Goal: Transaction & Acquisition: Book appointment/travel/reservation

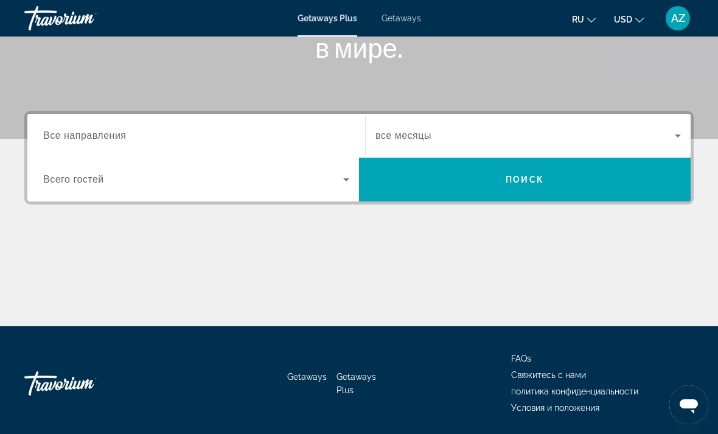
scroll to position [229, 0]
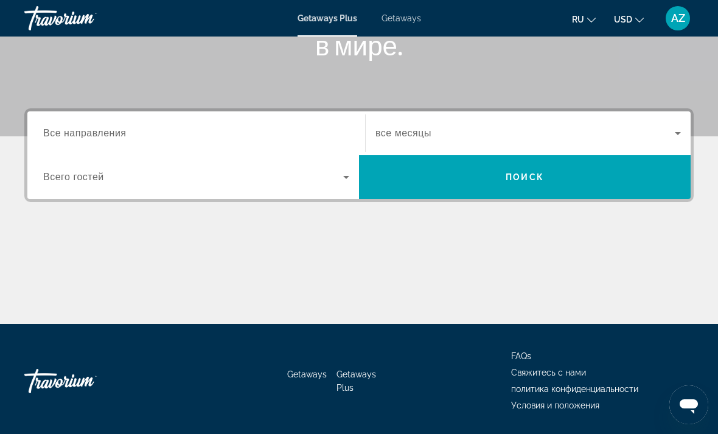
click at [140, 126] on input "Destination Все направления" at bounding box center [196, 133] width 306 height 15
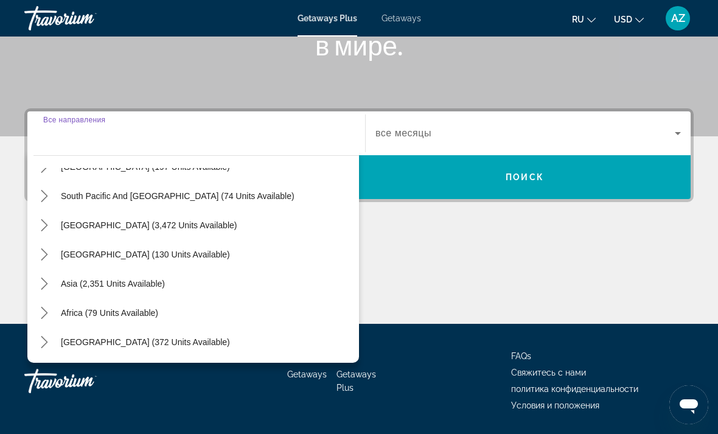
scroll to position [197, 0]
click at [106, 282] on span "Asia (2,351 units available)" at bounding box center [113, 284] width 104 height 10
type input "**********"
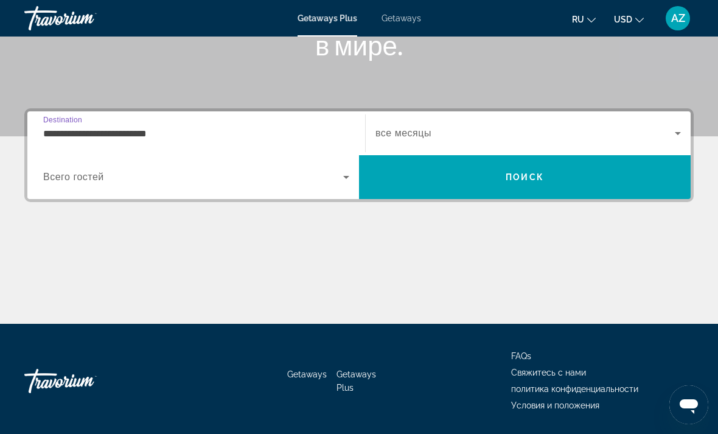
click at [338, 179] on span "Search widget" at bounding box center [193, 177] width 300 height 15
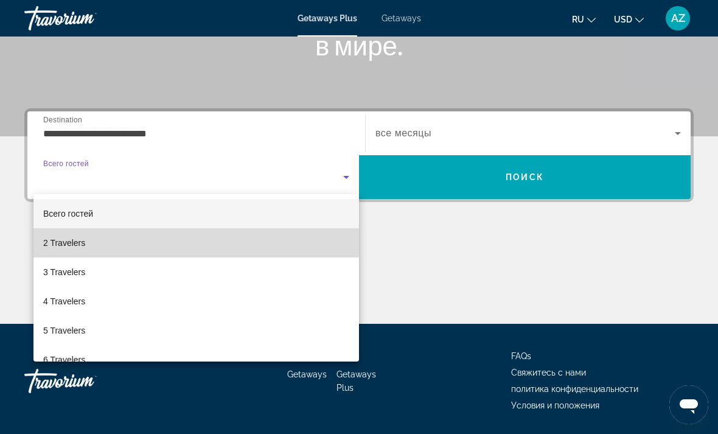
click at [78, 238] on span "2 Travelers" at bounding box center [64, 242] width 42 height 15
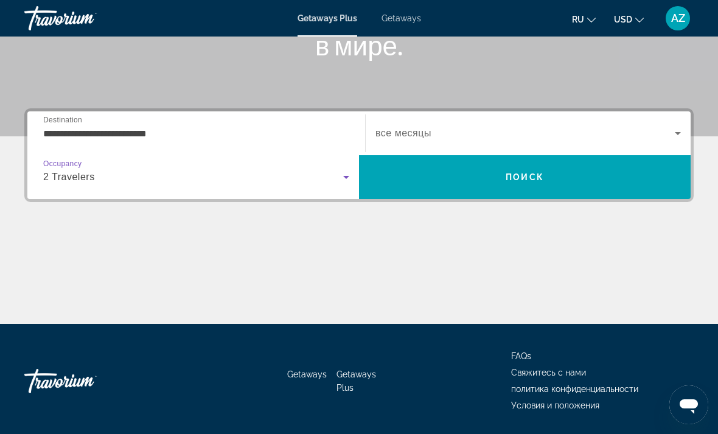
click at [674, 134] on icon "Search widget" at bounding box center [677, 133] width 15 height 15
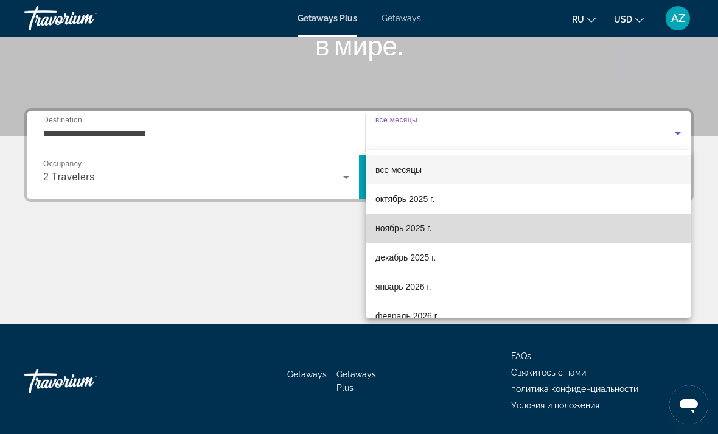
click at [435, 226] on mat-option "ноябрь 2025 г." at bounding box center [527, 227] width 325 height 29
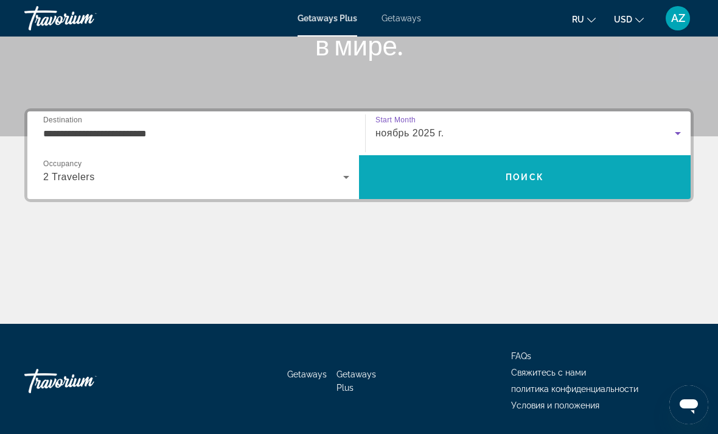
click at [535, 172] on span "Поиск" at bounding box center [524, 177] width 38 height 10
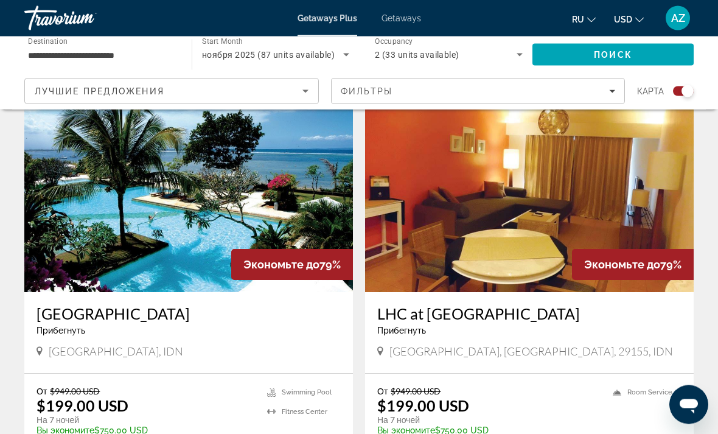
scroll to position [2537, 0]
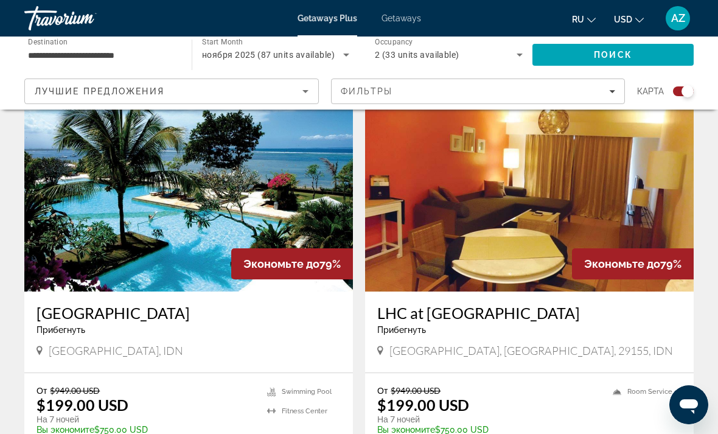
click at [622, 245] on img "Main content" at bounding box center [529, 194] width 328 height 195
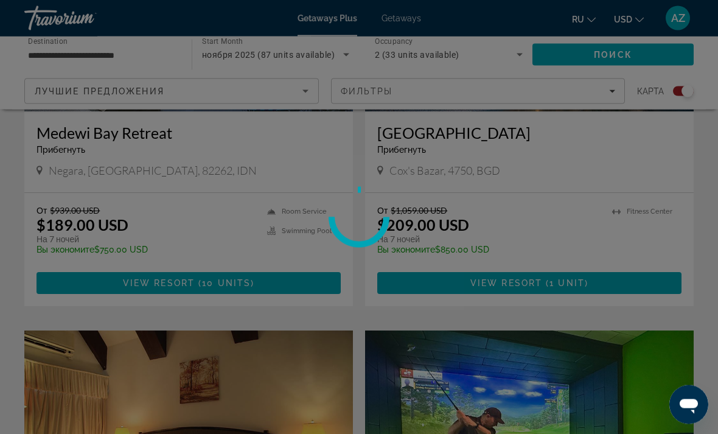
scroll to position [1867, 0]
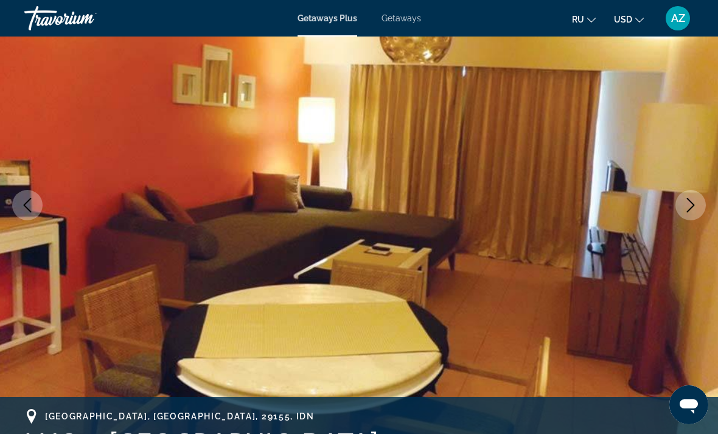
scroll to position [120, 0]
click at [694, 203] on icon "Next image" at bounding box center [690, 205] width 15 height 15
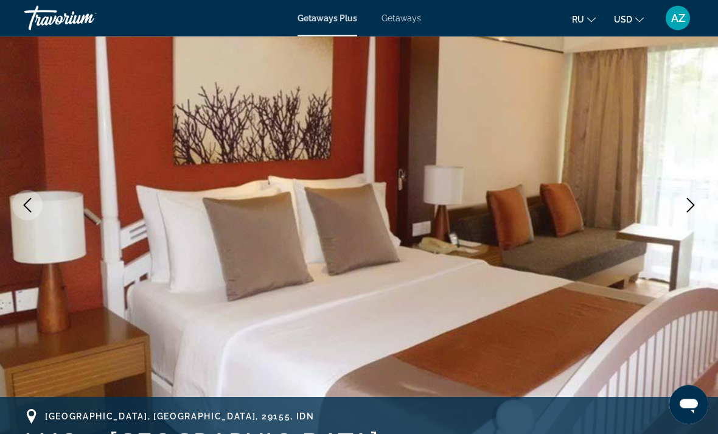
click at [687, 205] on icon "Next image" at bounding box center [690, 205] width 15 height 15
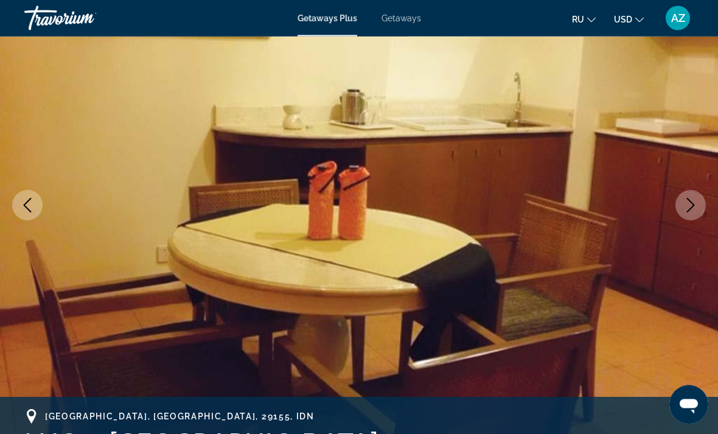
click at [687, 198] on icon "Next image" at bounding box center [690, 205] width 15 height 15
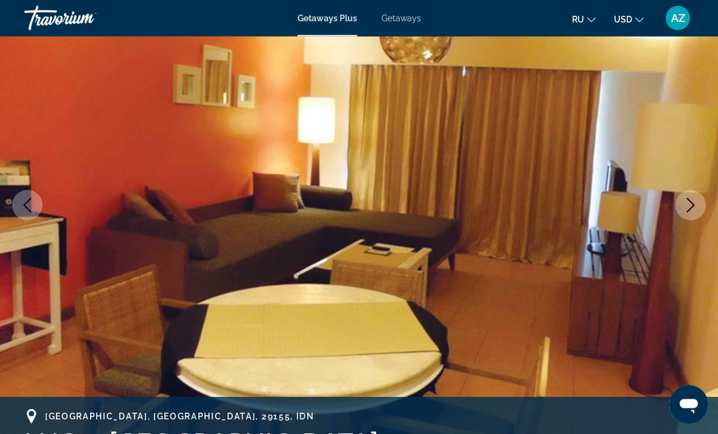
click at [690, 207] on icon "Next image" at bounding box center [690, 205] width 15 height 15
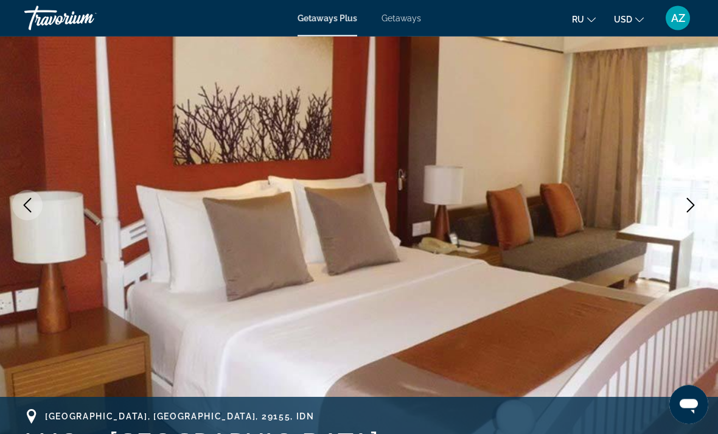
click at [690, 198] on icon "Next image" at bounding box center [690, 205] width 15 height 15
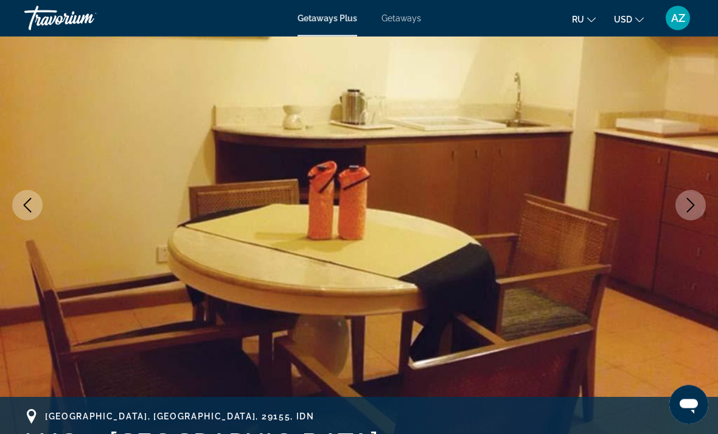
click at [688, 202] on icon "Next image" at bounding box center [690, 205] width 15 height 15
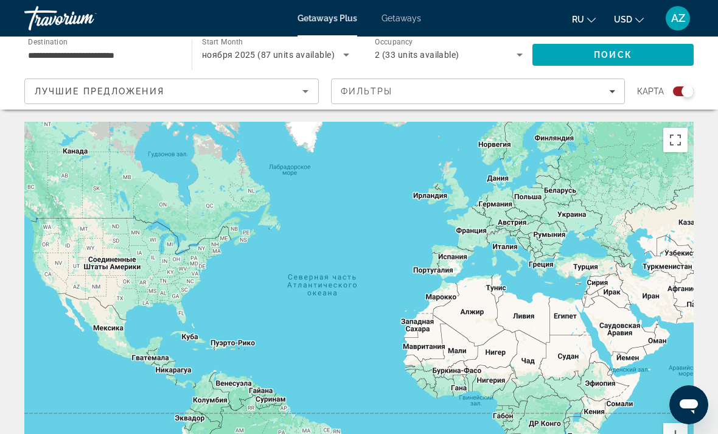
click at [514, 52] on icon "Search widget" at bounding box center [519, 54] width 15 height 15
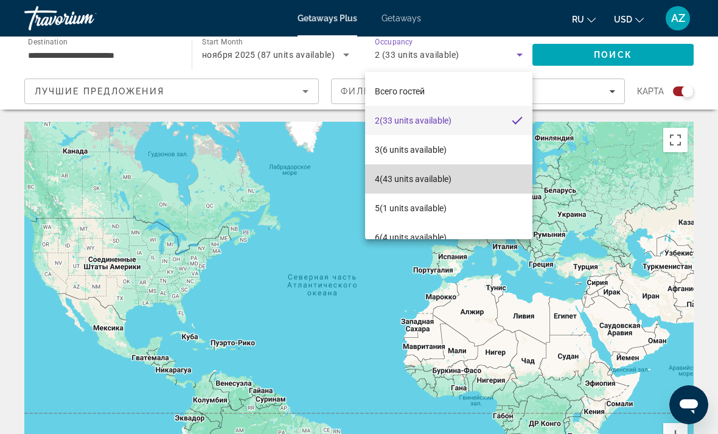
click at [421, 171] on span "4 (43 units available)" at bounding box center [413, 178] width 77 height 15
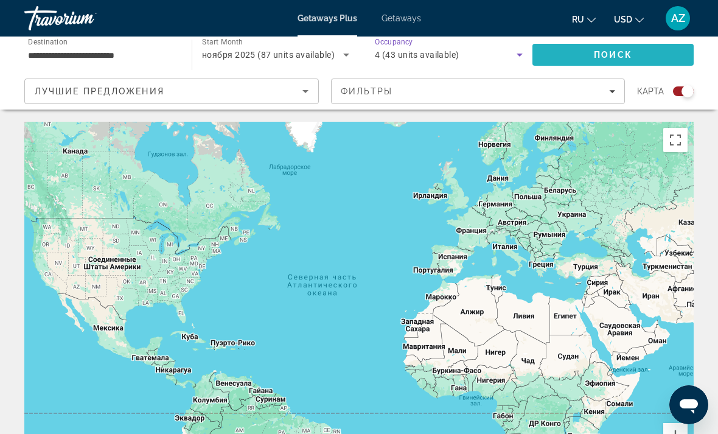
click at [622, 53] on span "Поиск" at bounding box center [613, 55] width 38 height 10
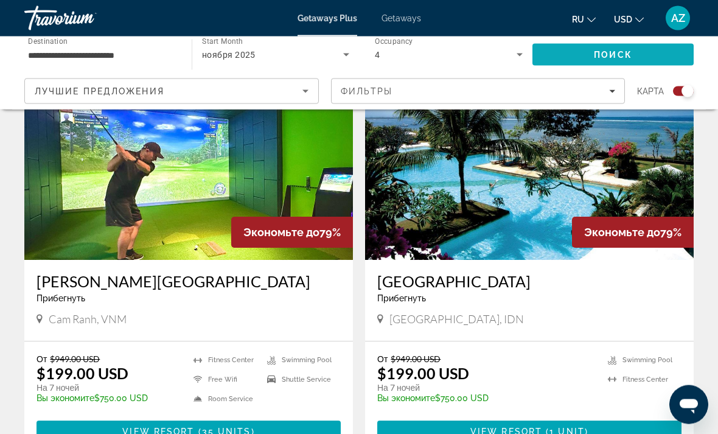
scroll to position [1309, 0]
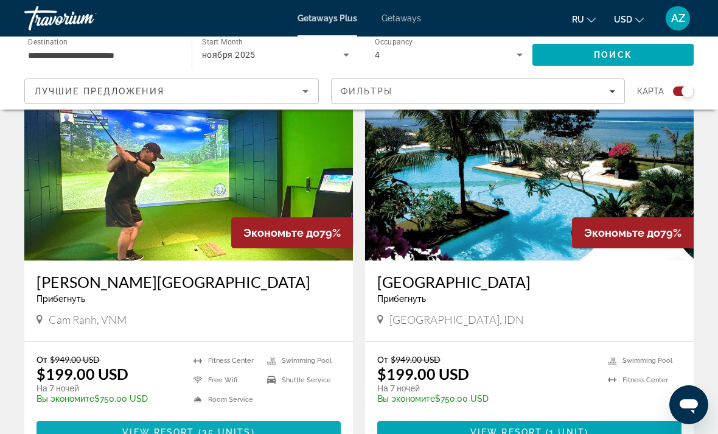
click at [216, 427] on span "35 units" at bounding box center [226, 432] width 49 height 10
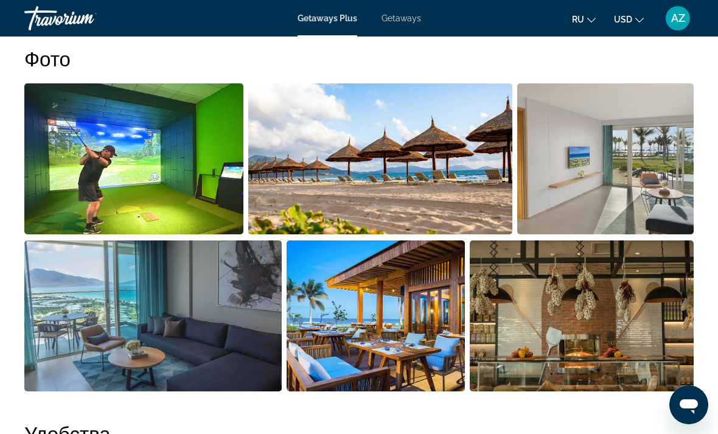
scroll to position [810, 0]
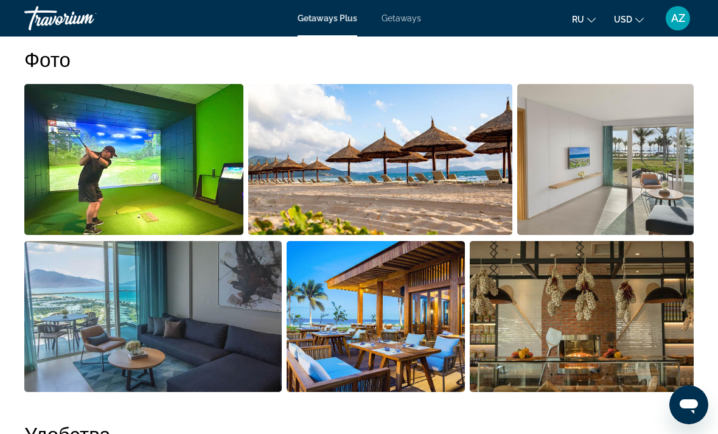
click at [438, 159] on img "Open full-screen image slider" at bounding box center [380, 159] width 265 height 151
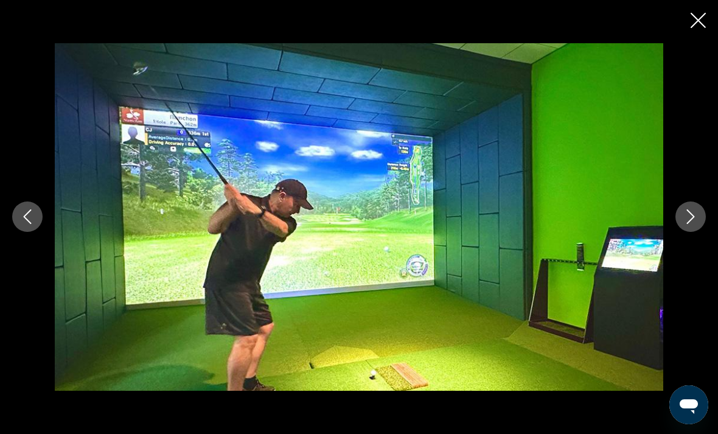
click at [691, 224] on icon "Next image" at bounding box center [690, 216] width 15 height 15
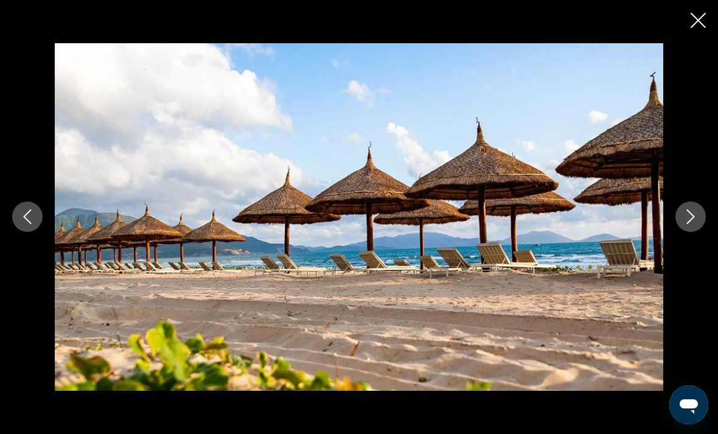
click at [685, 224] on icon "Next image" at bounding box center [690, 216] width 15 height 15
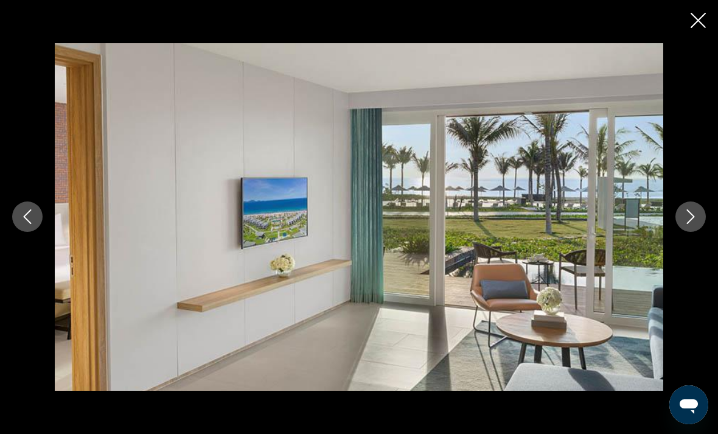
click at [40, 232] on button "Previous image" at bounding box center [27, 216] width 30 height 30
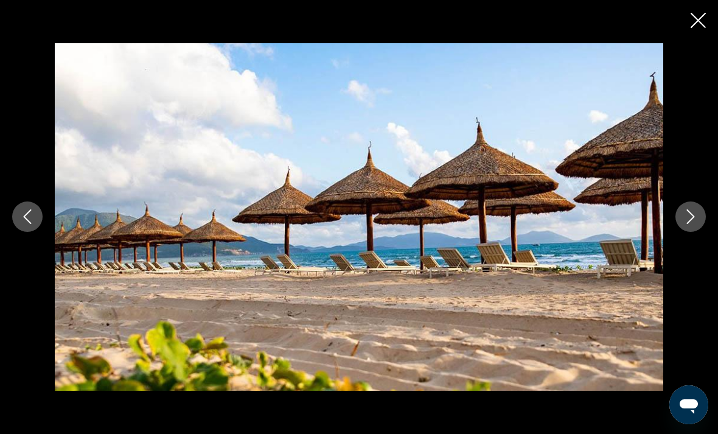
click at [693, 224] on icon "Next image" at bounding box center [690, 216] width 15 height 15
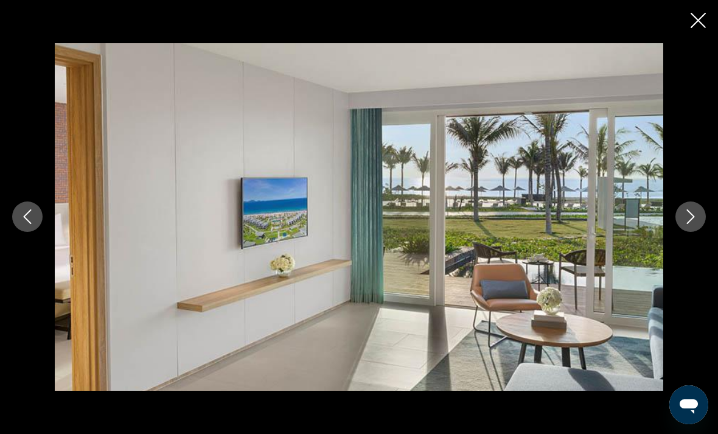
click at [686, 224] on icon "Next image" at bounding box center [690, 216] width 15 height 15
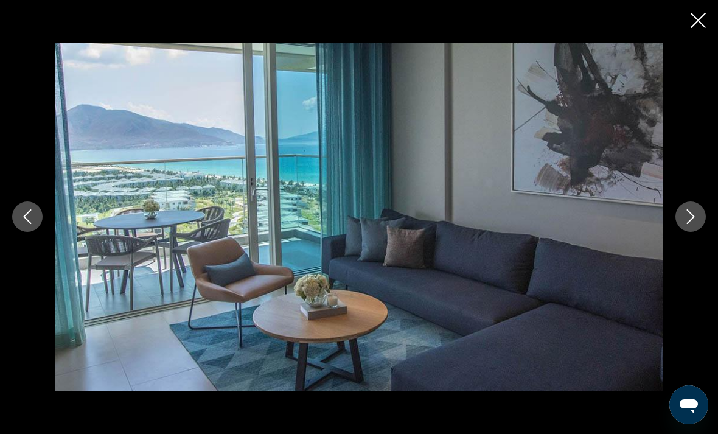
click at [687, 224] on icon "Next image" at bounding box center [690, 216] width 15 height 15
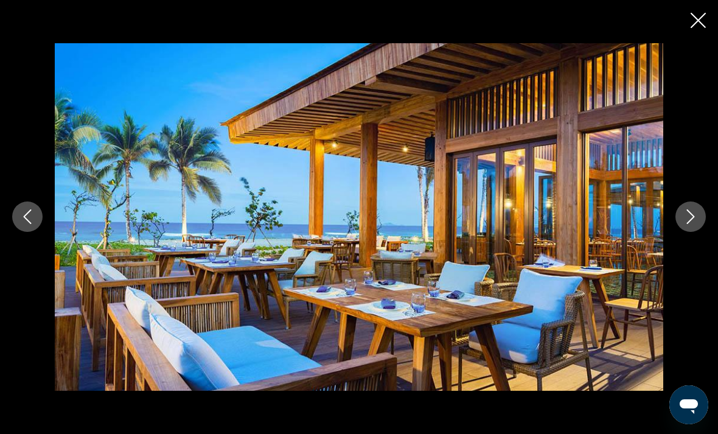
click at [685, 224] on icon "Next image" at bounding box center [690, 216] width 15 height 15
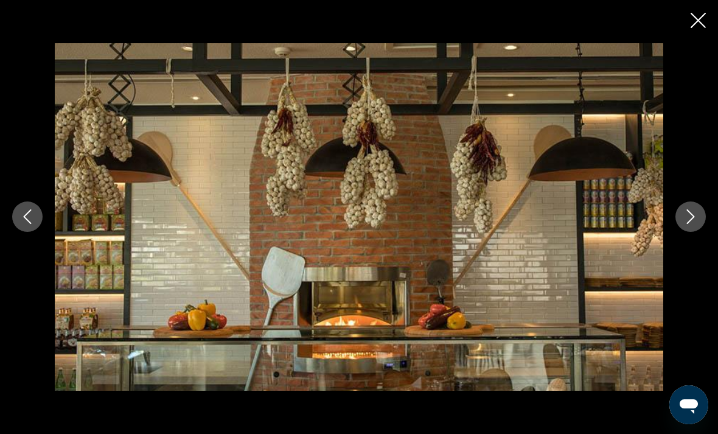
click at [688, 224] on icon "Next image" at bounding box center [691, 217] width 8 height 15
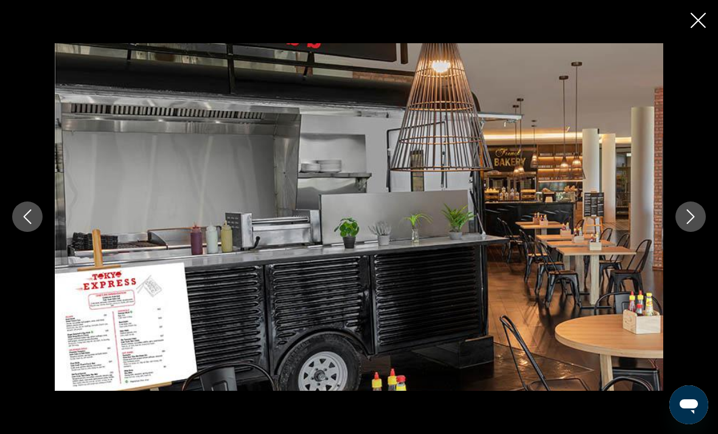
click at [686, 224] on icon "Next image" at bounding box center [690, 216] width 15 height 15
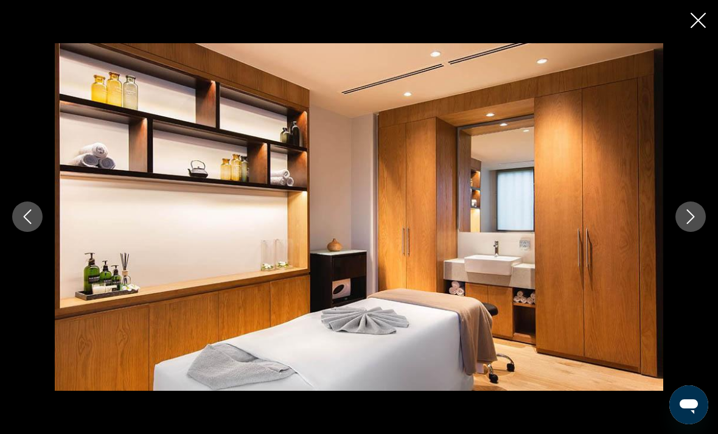
click at [687, 226] on button "Next image" at bounding box center [690, 216] width 30 height 30
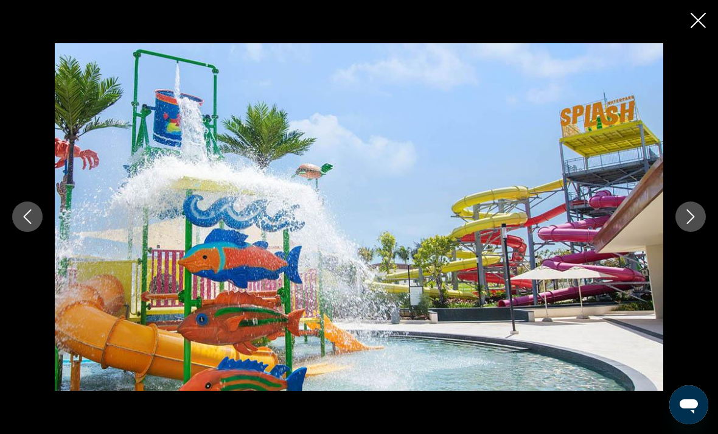
click at [690, 224] on icon "Next image" at bounding box center [690, 216] width 15 height 15
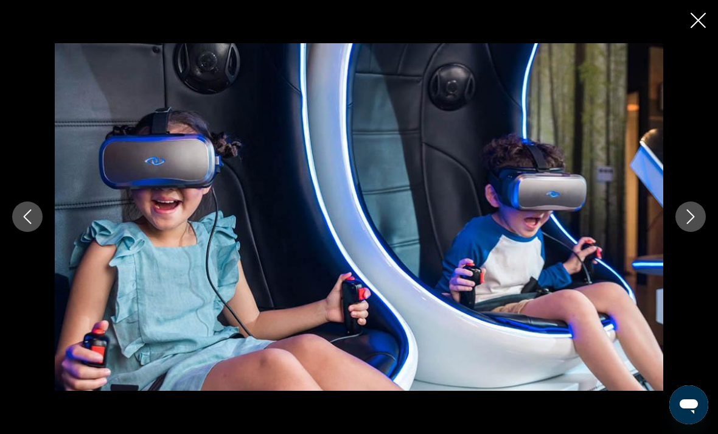
click at [686, 224] on icon "Next image" at bounding box center [690, 216] width 15 height 15
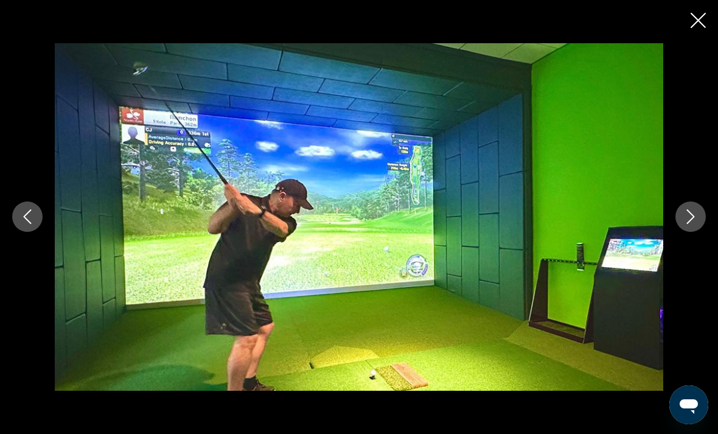
click at [693, 17] on icon "Close slideshow" at bounding box center [697, 20] width 15 height 15
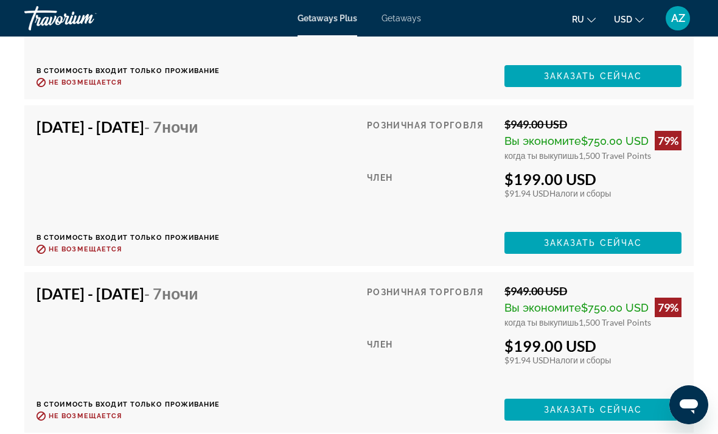
scroll to position [3050, 0]
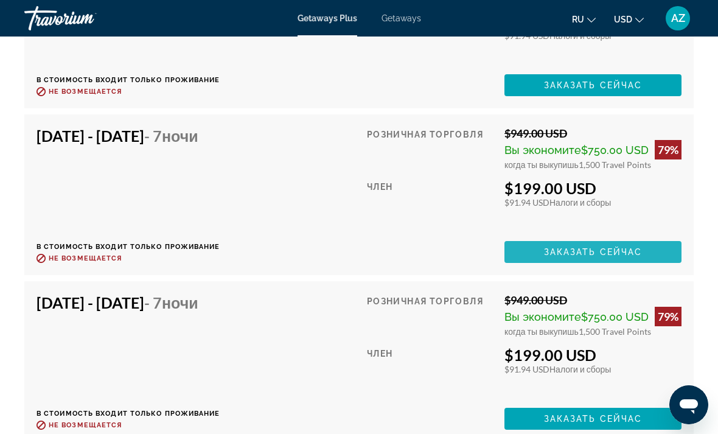
click at [628, 247] on span "Заказать сейчас" at bounding box center [593, 252] width 99 height 10
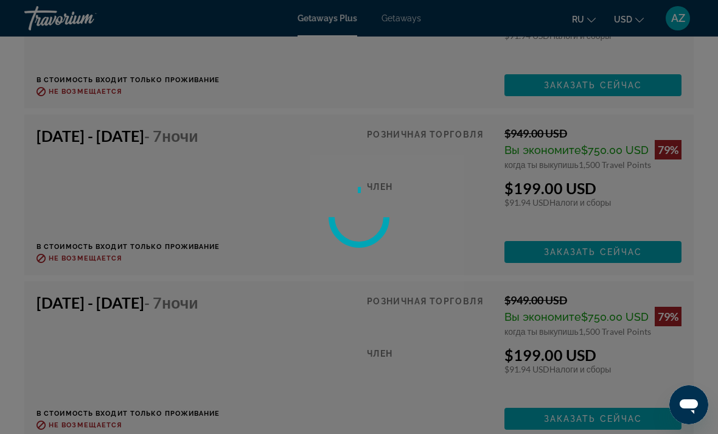
click at [617, 231] on div at bounding box center [359, 217] width 718 height 434
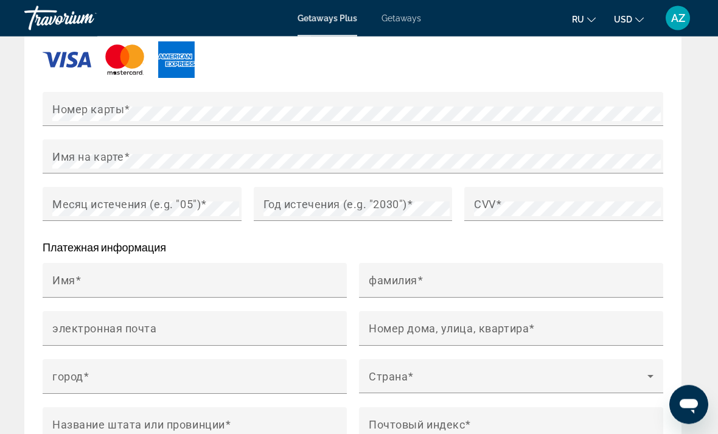
scroll to position [1468, 0]
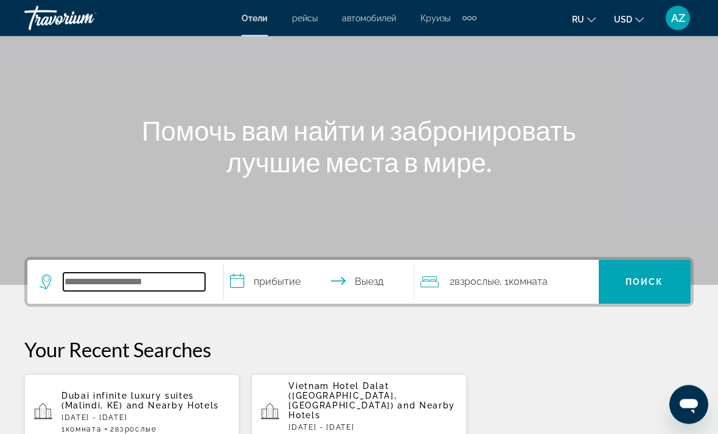
click at [69, 281] on input "Search hotel destination" at bounding box center [134, 282] width 142 height 18
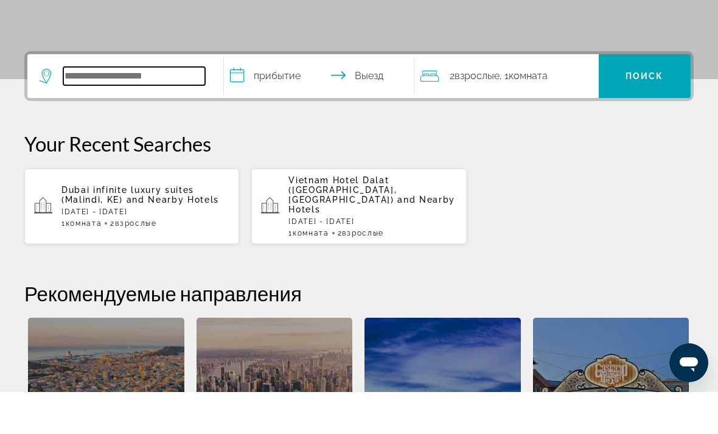
scroll to position [255, 0]
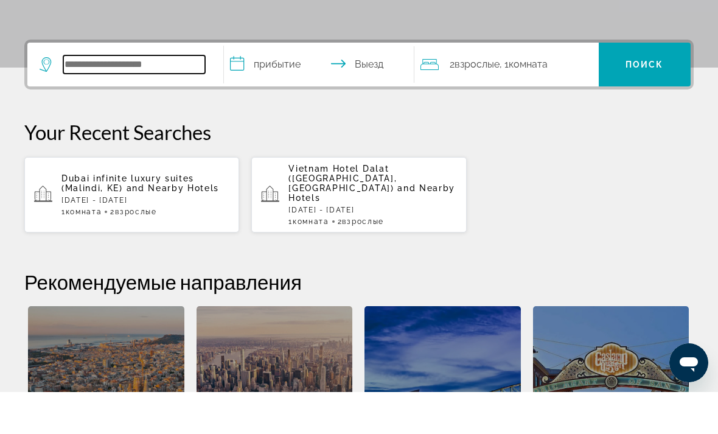
paste input "**********"
type input "**********"
click at [264, 85] on input "**********" at bounding box center [321, 108] width 195 height 47
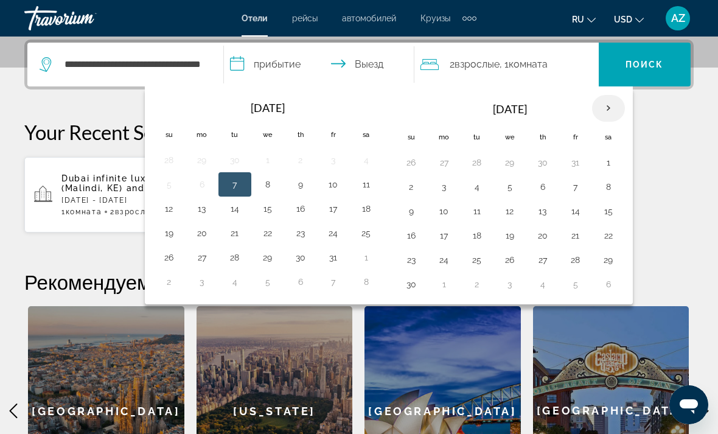
click at [605, 110] on th "Next month" at bounding box center [608, 108] width 33 height 27
click at [607, 110] on th "Next month" at bounding box center [608, 108] width 33 height 27
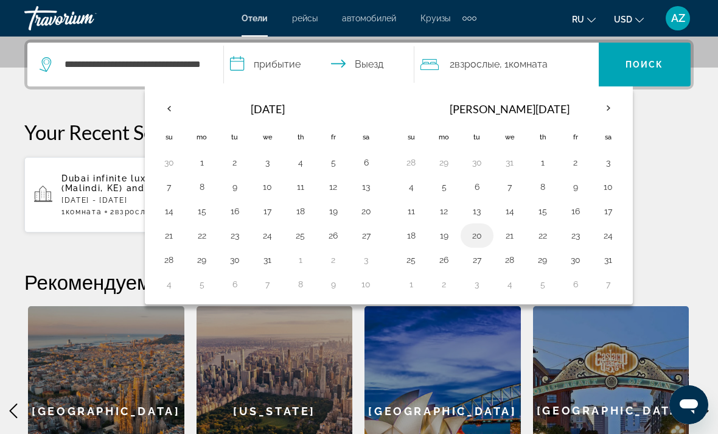
click at [481, 240] on button "20" at bounding box center [476, 235] width 19 height 17
click at [412, 260] on button "25" at bounding box center [410, 259] width 19 height 17
type input "**********"
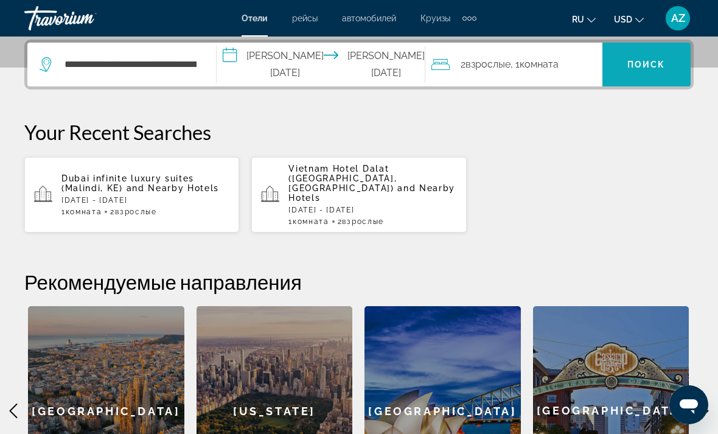
click at [651, 54] on span "Search" at bounding box center [646, 64] width 88 height 29
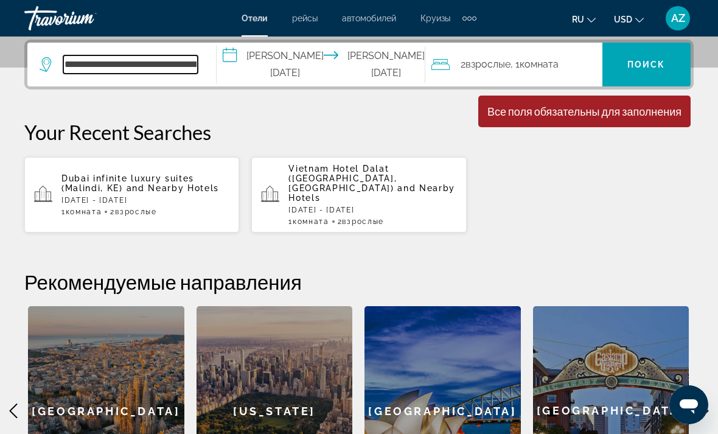
click at [171, 64] on input "**********" at bounding box center [130, 64] width 134 height 18
click at [594, 184] on div "Dubai infinite luxury suites ([GEOGRAPHIC_DATA], KE) and Nearby Hotels [DATE] -…" at bounding box center [358, 194] width 669 height 77
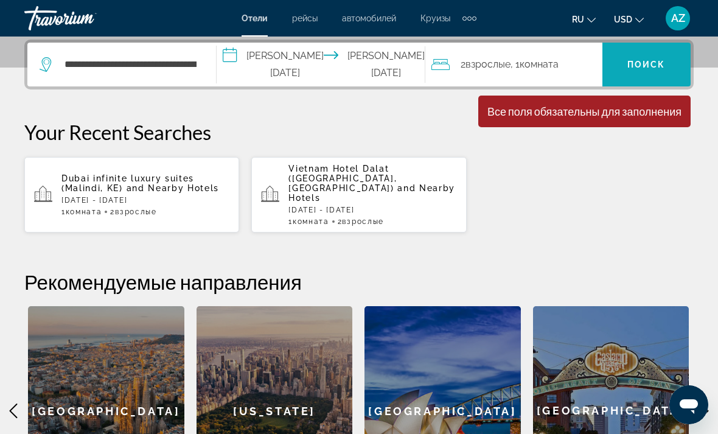
click at [640, 67] on span "Поиск" at bounding box center [646, 65] width 38 height 10
click at [634, 60] on span "Поиск" at bounding box center [646, 65] width 38 height 10
click at [510, 68] on span ", 1 Комната номера" at bounding box center [534, 64] width 48 height 17
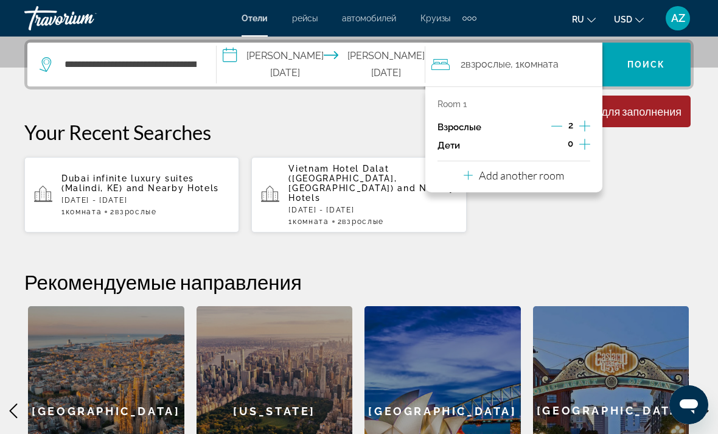
click at [660, 170] on div "Dubai infinite luxury suites ([GEOGRAPHIC_DATA], KE) and Nearby Hotels [DATE] -…" at bounding box center [358, 194] width 669 height 77
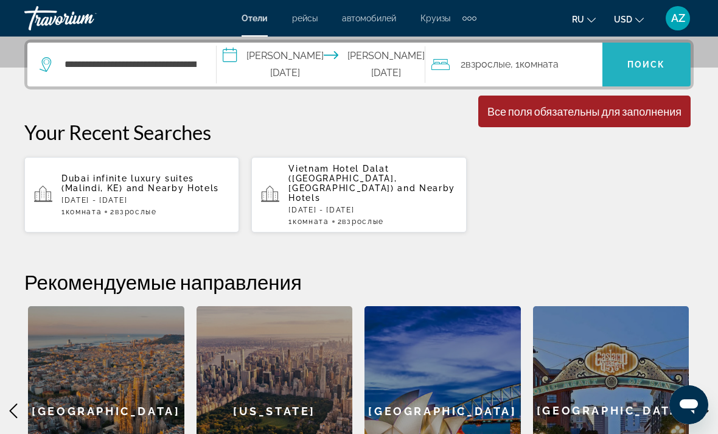
click at [647, 64] on span "Поиск" at bounding box center [646, 65] width 38 height 10
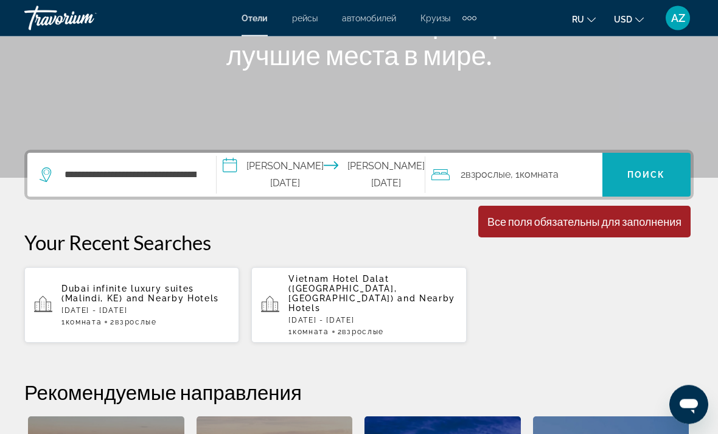
scroll to position [187, 0]
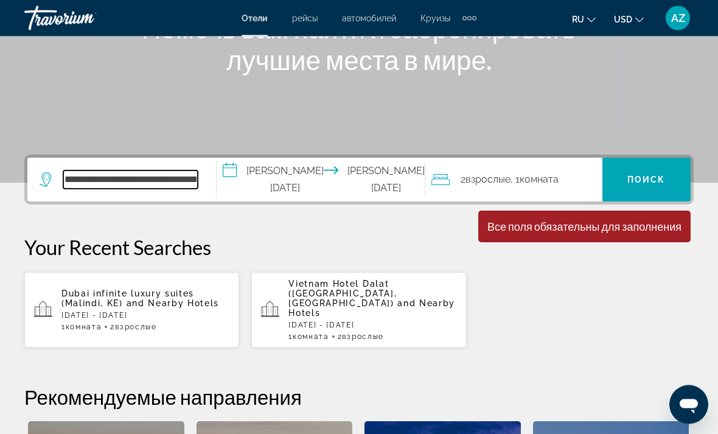
click at [198, 175] on input "**********" at bounding box center [130, 180] width 134 height 18
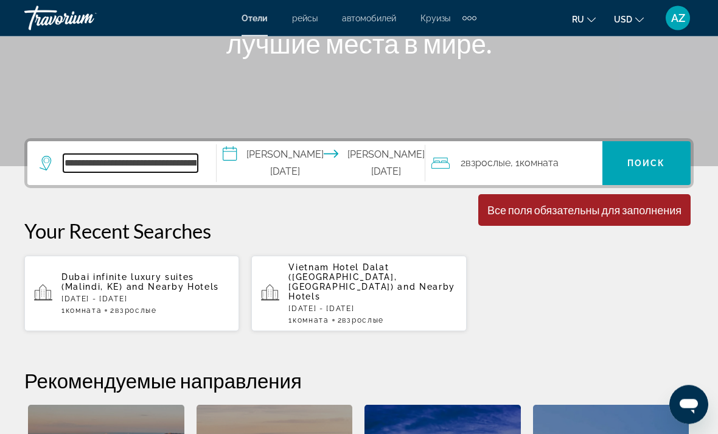
scroll to position [197, 0]
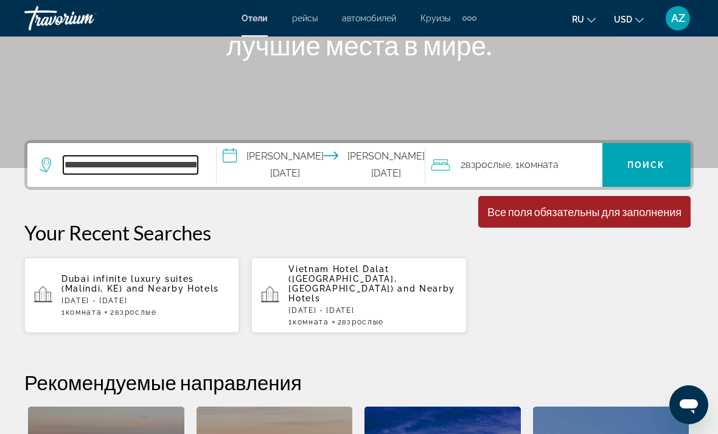
click at [184, 168] on input "**********" at bounding box center [130, 165] width 134 height 18
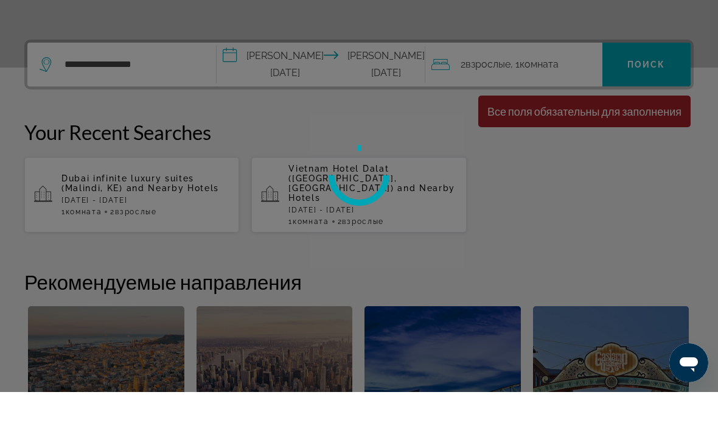
click at [170, 62] on div at bounding box center [359, 217] width 718 height 434
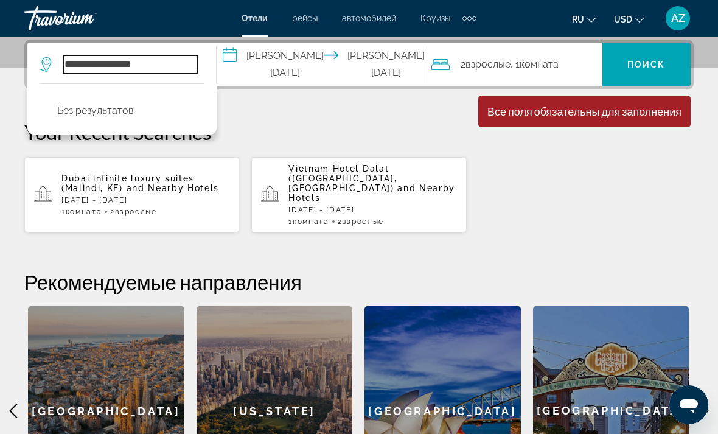
click at [168, 60] on input "**********" at bounding box center [130, 64] width 134 height 18
type input "*"
click at [98, 60] on input "Search hotel destination" at bounding box center [130, 64] width 134 height 18
paste input "**********"
type input "**********"
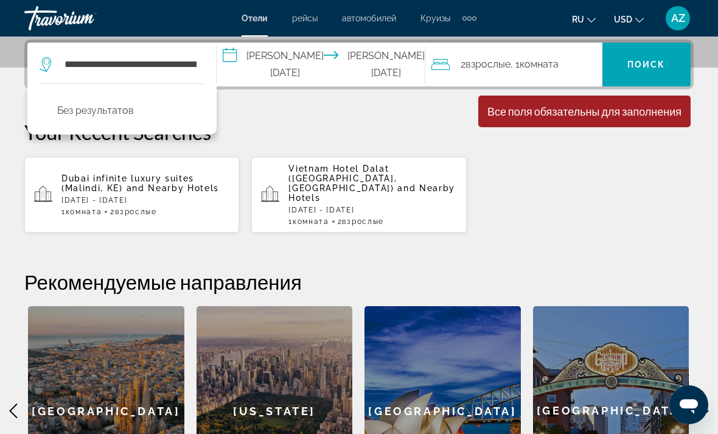
click at [325, 113] on div "**********" at bounding box center [359, 278] width 718 height 476
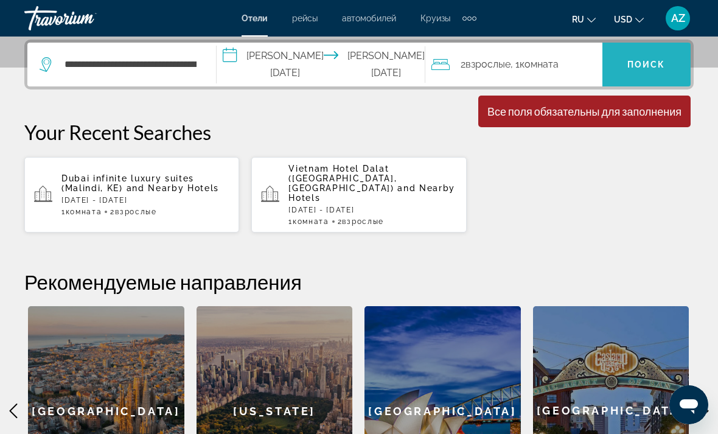
click at [651, 56] on span "Search" at bounding box center [646, 64] width 88 height 29
click at [639, 58] on span "Search" at bounding box center [646, 64] width 88 height 29
click at [642, 66] on span "Поиск" at bounding box center [646, 65] width 38 height 10
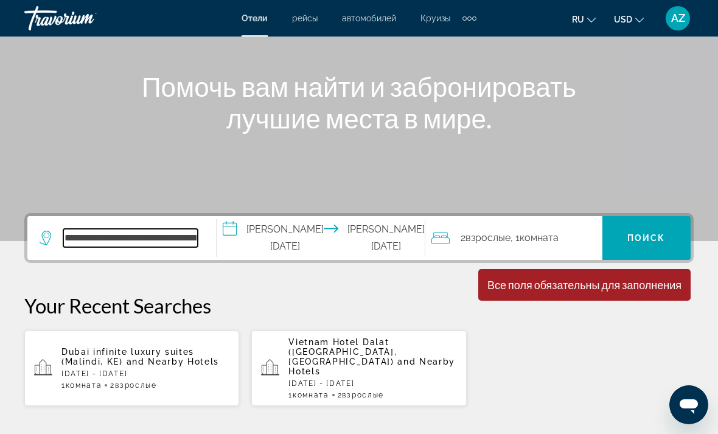
click at [198, 240] on input "**********" at bounding box center [130, 238] width 134 height 18
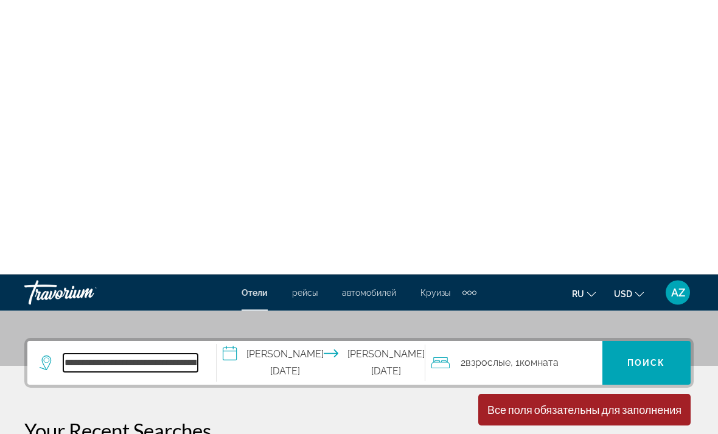
scroll to position [272, 0]
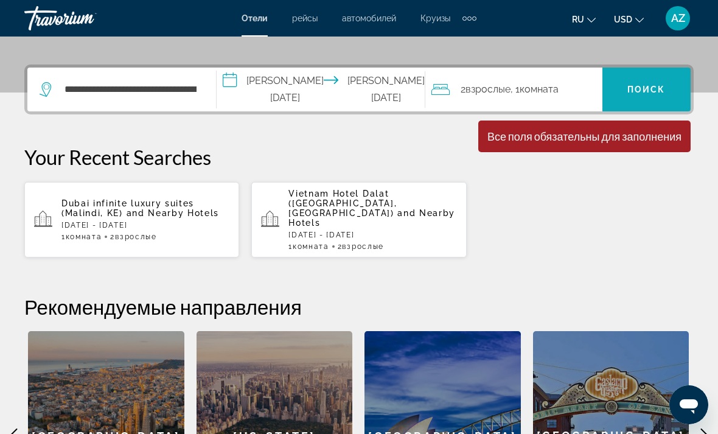
click at [652, 80] on span "Search" at bounding box center [646, 89] width 88 height 29
click at [632, 83] on span "Search" at bounding box center [646, 89] width 88 height 29
click at [634, 91] on span "Поиск" at bounding box center [646, 90] width 38 height 10
click at [637, 96] on span "Search" at bounding box center [646, 89] width 88 height 29
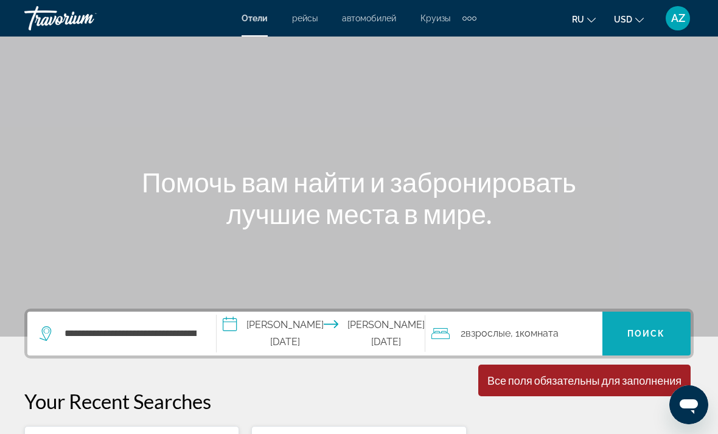
scroll to position [0, 0]
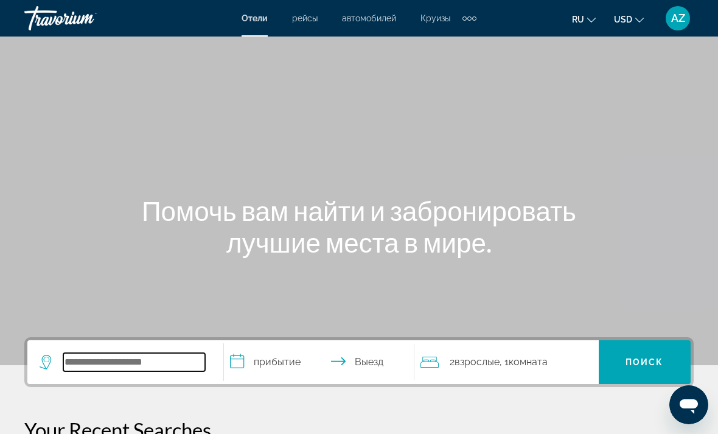
click at [98, 353] on input "Search hotel destination" at bounding box center [134, 362] width 142 height 18
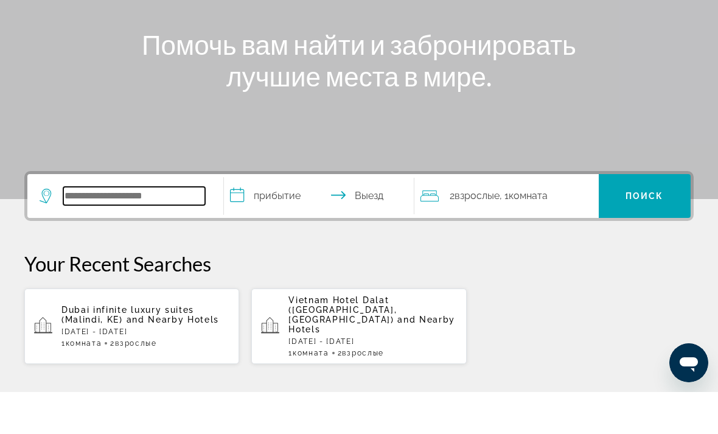
paste input "**********"
type input "**********"
click at [284, 216] on input "**********" at bounding box center [321, 239] width 195 height 47
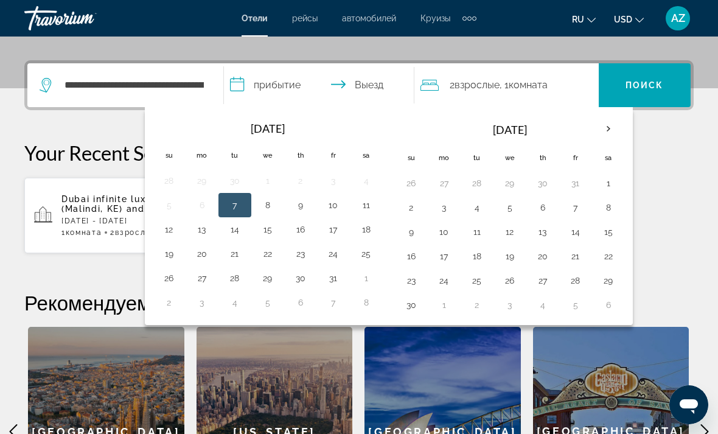
scroll to position [297, 0]
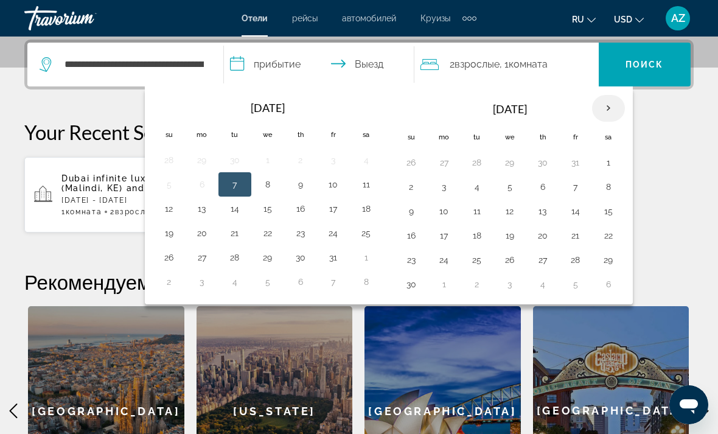
click at [601, 113] on th "Next month" at bounding box center [608, 108] width 33 height 27
click at [608, 106] on th "Next month" at bounding box center [608, 108] width 33 height 27
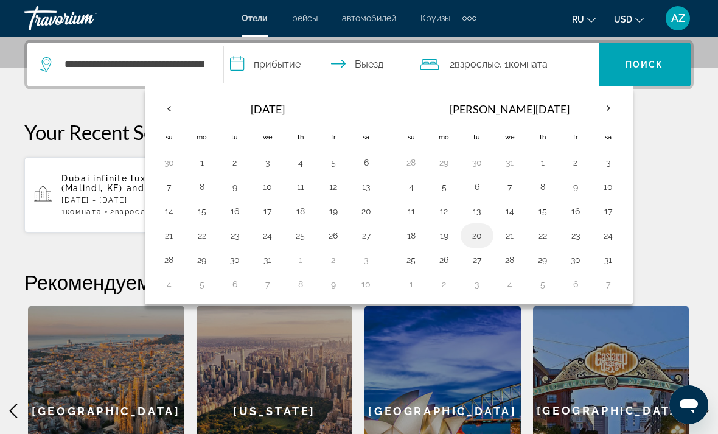
click at [480, 236] on button "20" at bounding box center [476, 235] width 19 height 17
click at [412, 257] on button "25" at bounding box center [410, 259] width 19 height 17
type input "**********"
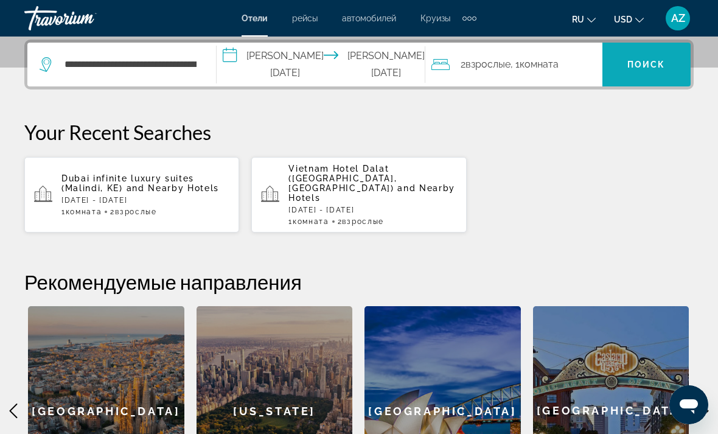
click at [649, 54] on span "Search" at bounding box center [646, 64] width 88 height 29
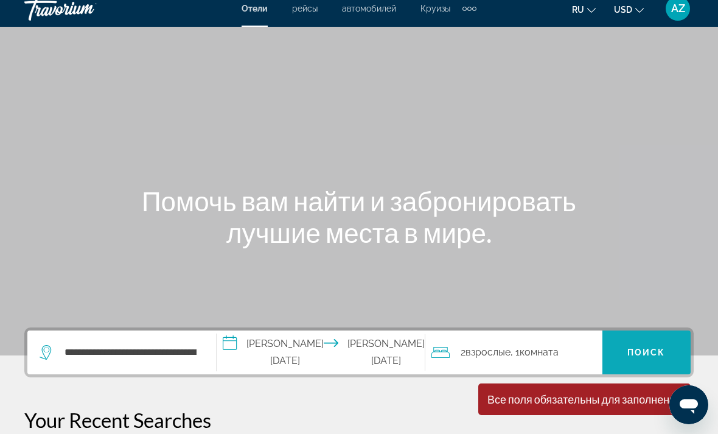
scroll to position [0, 0]
